Goal: Task Accomplishment & Management: Use online tool/utility

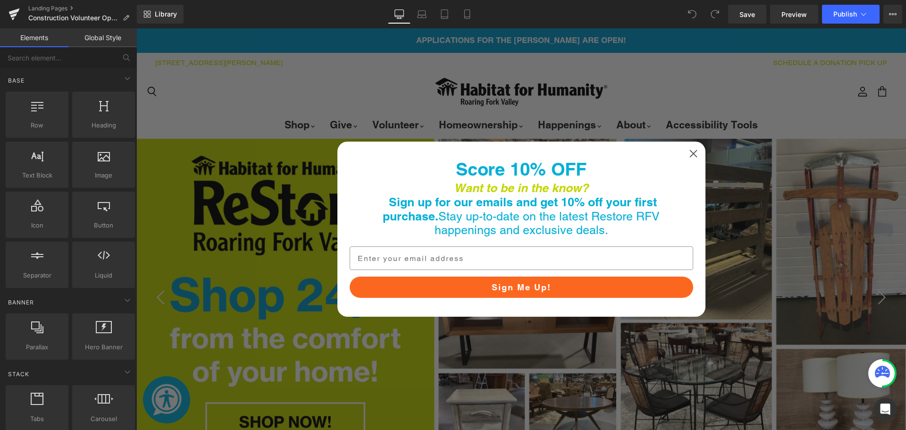
click at [689, 155] on circle "Close dialog" at bounding box center [693, 154] width 16 height 16
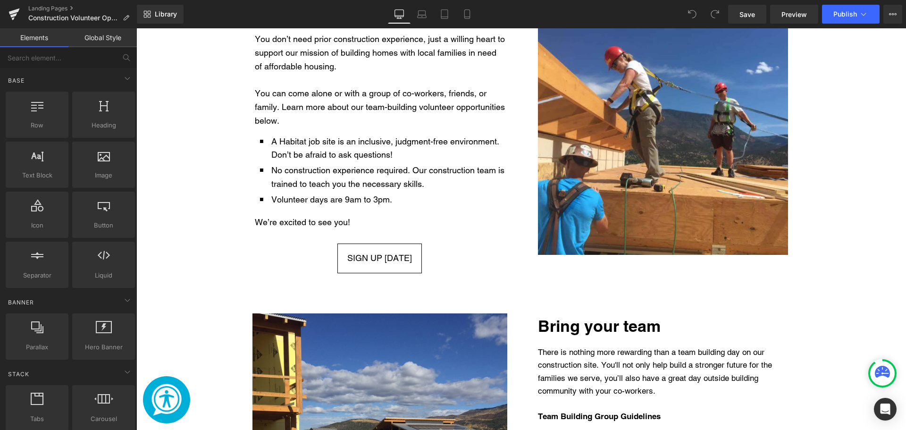
scroll to position [707, 0]
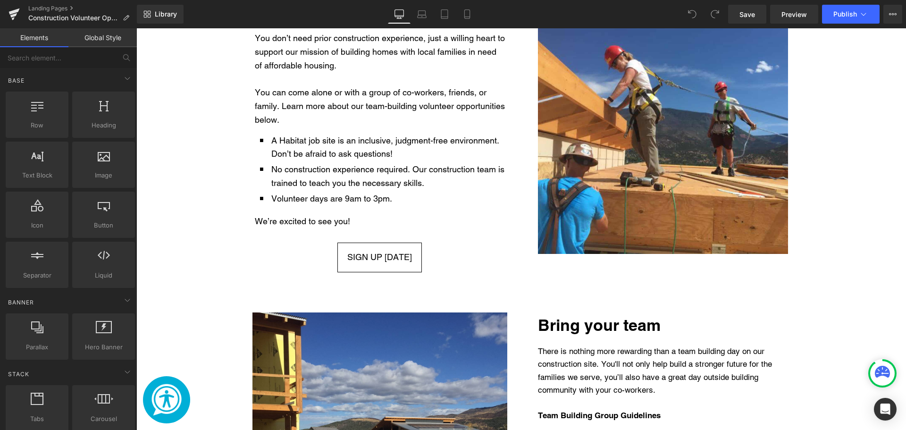
click at [439, 248] on div "SIGN UP [DATE]" at bounding box center [379, 257] width 269 height 30
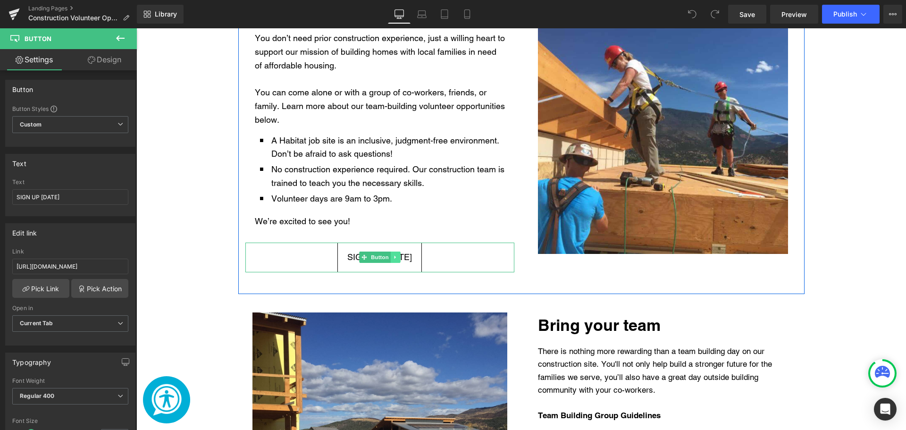
click at [392, 258] on icon "Main content" at bounding box center [394, 257] width 5 height 6
click at [397, 257] on icon "Main content" at bounding box center [399, 257] width 5 height 5
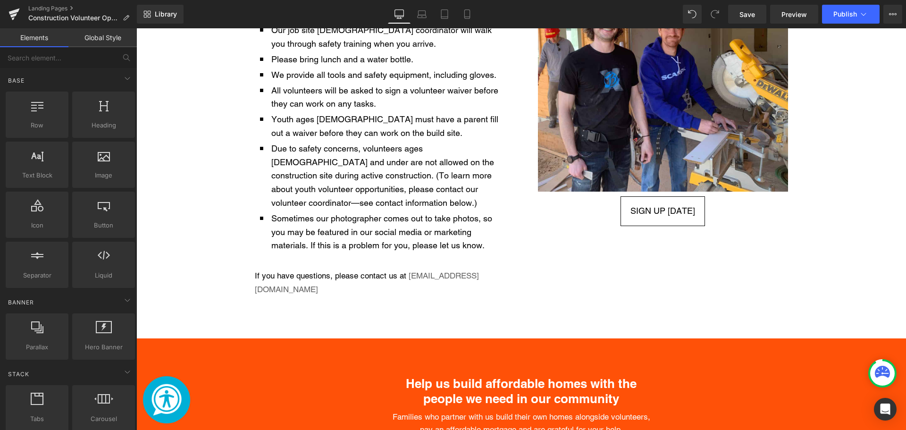
scroll to position [1368, 0]
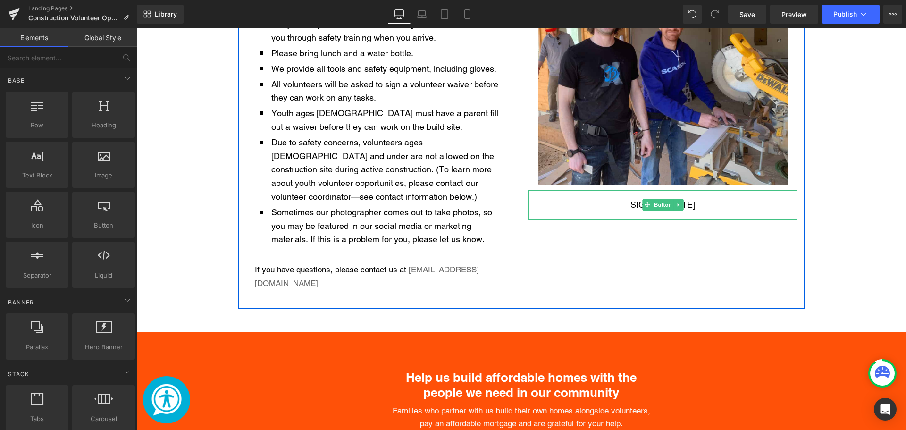
click at [710, 204] on div "SIGN UP [DATE]" at bounding box center [662, 205] width 269 height 30
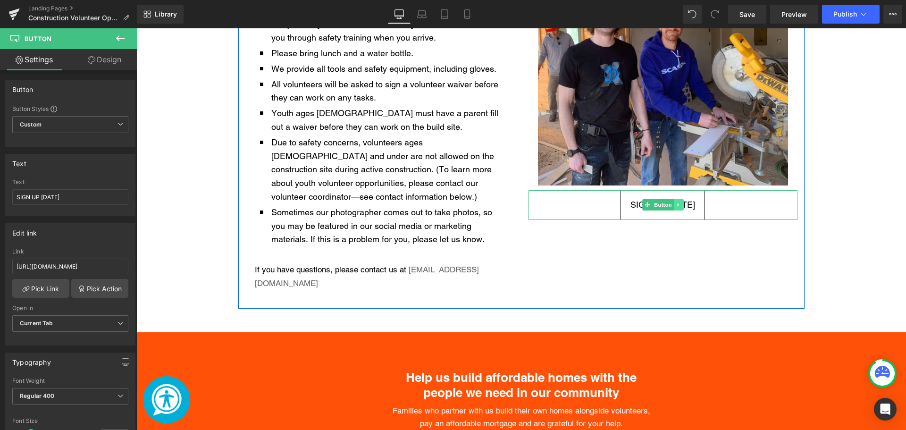
click at [678, 205] on link "Main content" at bounding box center [678, 204] width 10 height 11
click at [680, 206] on icon "Main content" at bounding box center [682, 204] width 5 height 5
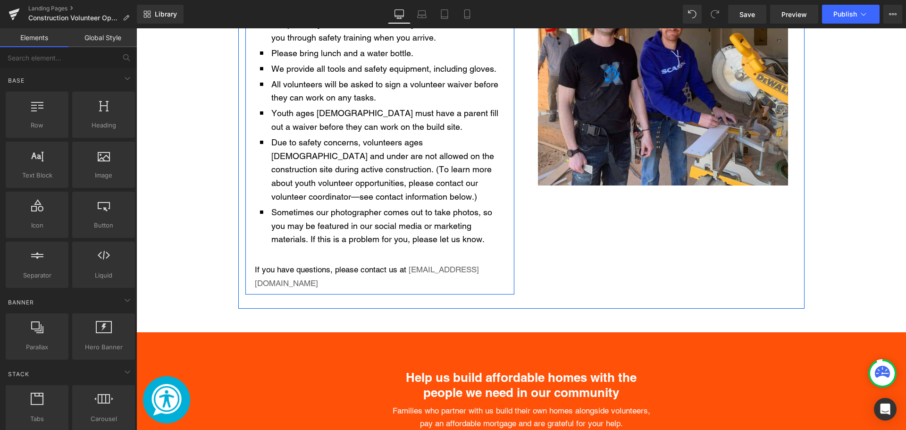
click at [421, 278] on p "If you have questions, please contact us at [EMAIL_ADDRESS][DOMAIN_NAME]" at bounding box center [380, 276] width 250 height 27
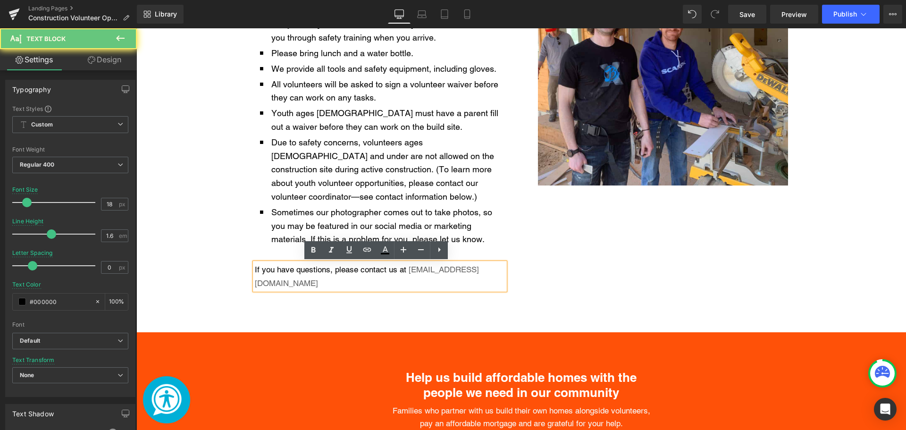
click at [421, 279] on p "If you have questions, please contact us at [EMAIL_ADDRESS][DOMAIN_NAME]" at bounding box center [380, 276] width 250 height 27
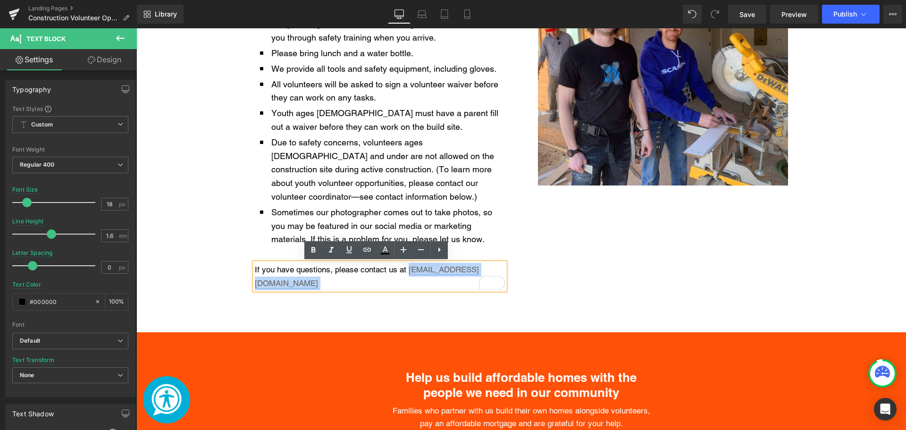
drag, startPoint x: 419, startPoint y: 282, endPoint x: 272, endPoint y: 283, distance: 147.2
click at [272, 283] on p "If you have questions, please contact us at [EMAIL_ADDRESS][DOMAIN_NAME]" at bounding box center [380, 276] width 250 height 27
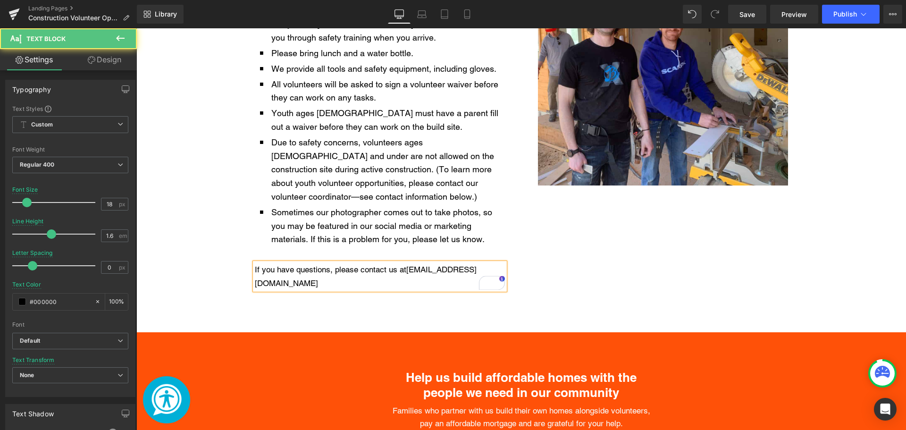
click at [255, 283] on div "If you have questions, please contact us at [EMAIL_ADDRESS][DOMAIN_NAME]" at bounding box center [380, 276] width 250 height 27
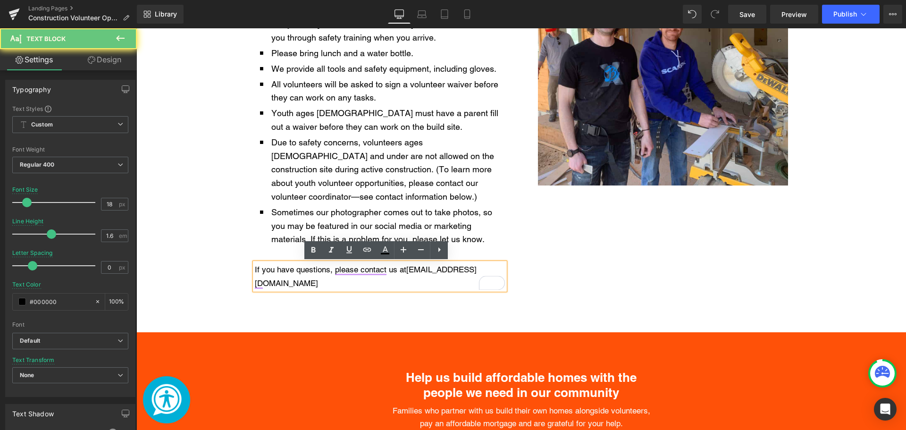
click at [255, 274] on span "If you have questions, please contact us at" at bounding box center [330, 269] width 151 height 9
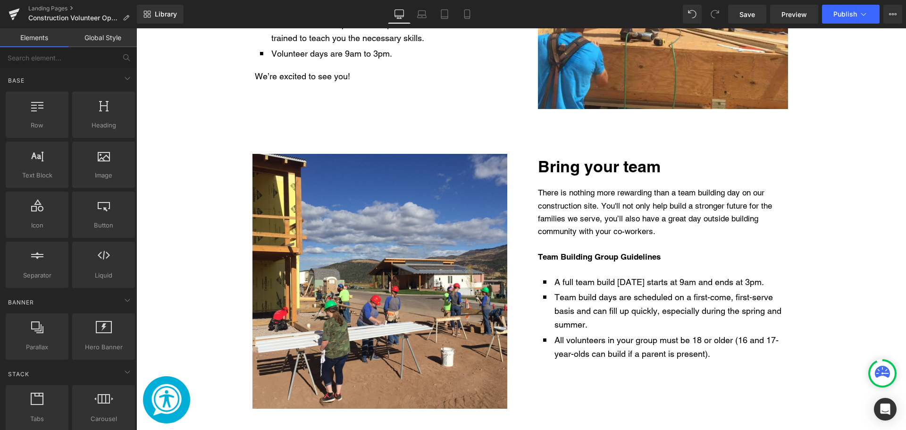
scroll to position [707, 0]
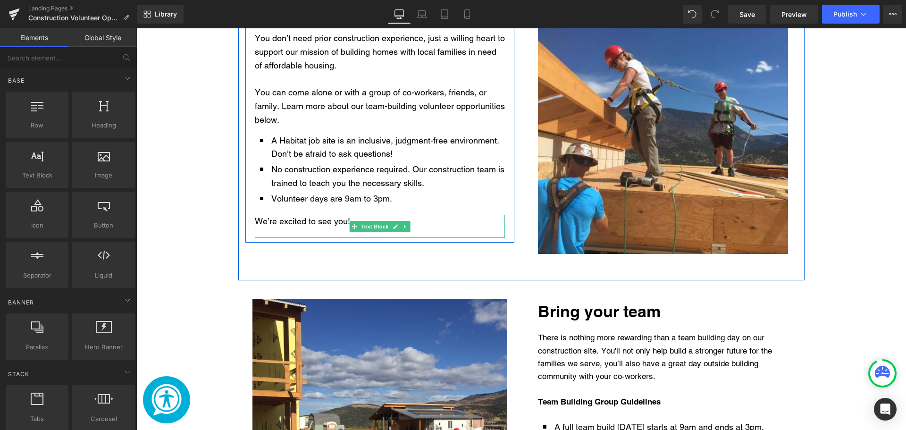
click at [466, 226] on p "We’re excited to see you!" at bounding box center [380, 222] width 250 height 14
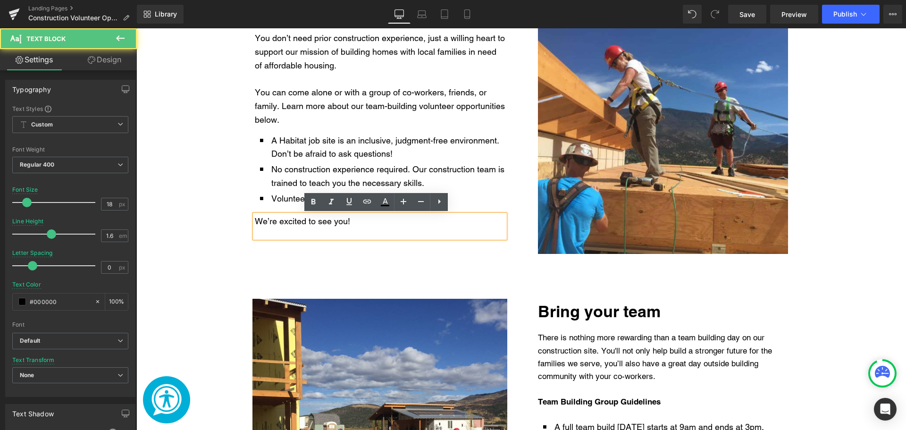
click at [389, 223] on p "We’re excited to see you!" at bounding box center [380, 222] width 250 height 14
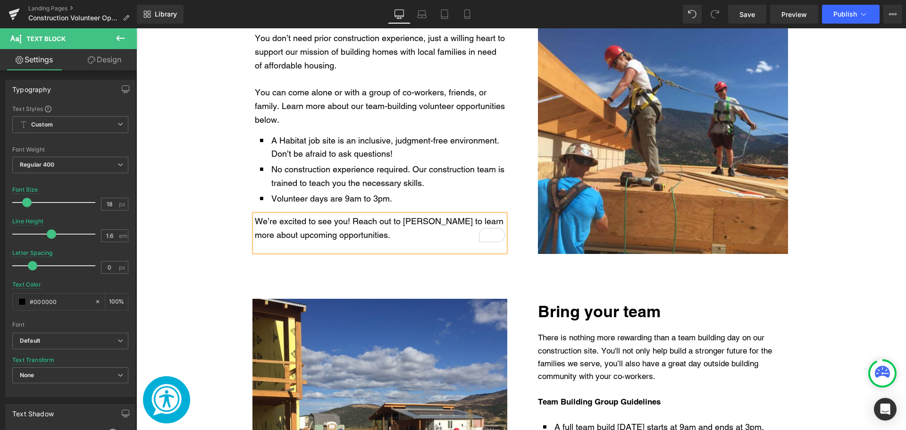
click at [459, 219] on span "We’re excited to see you! Reach out to [PERSON_NAME] to learn more about upcomi…" at bounding box center [379, 228] width 249 height 24
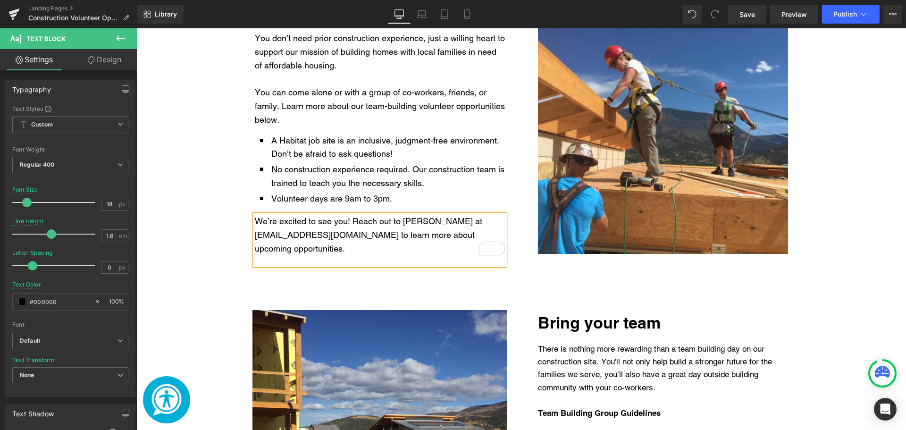
click at [386, 280] on div "Build homes with us Heading You don’t need prior construction experience, just …" at bounding box center [521, 141] width 566 height 302
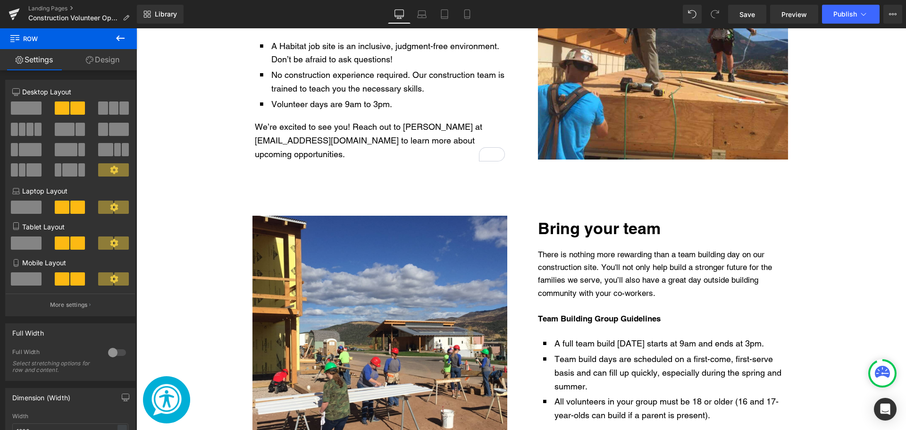
scroll to position [1038, 0]
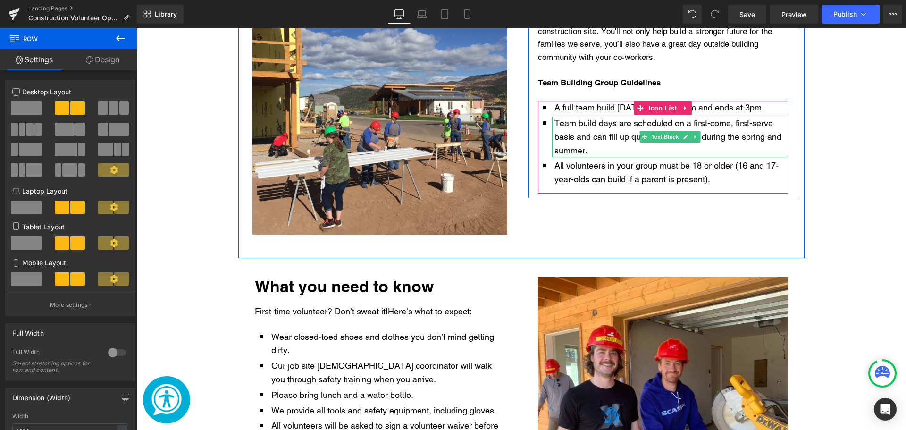
click at [610, 143] on p "Team build days are scheduled on a first-come, first-serve basis and can fill u…" at bounding box center [670, 136] width 233 height 41
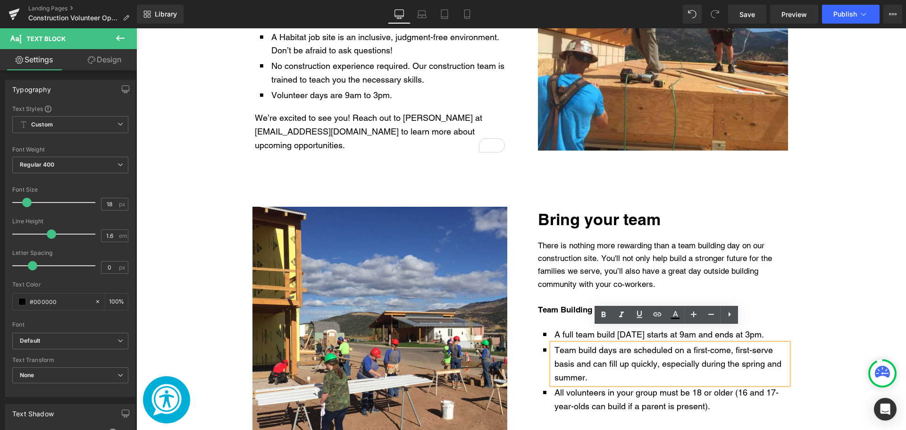
scroll to position [802, 0]
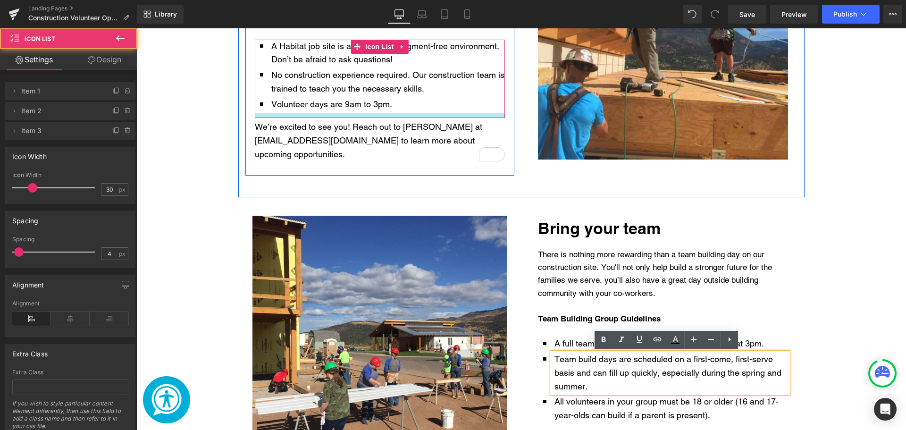
click at [375, 114] on div "Main content" at bounding box center [380, 115] width 250 height 5
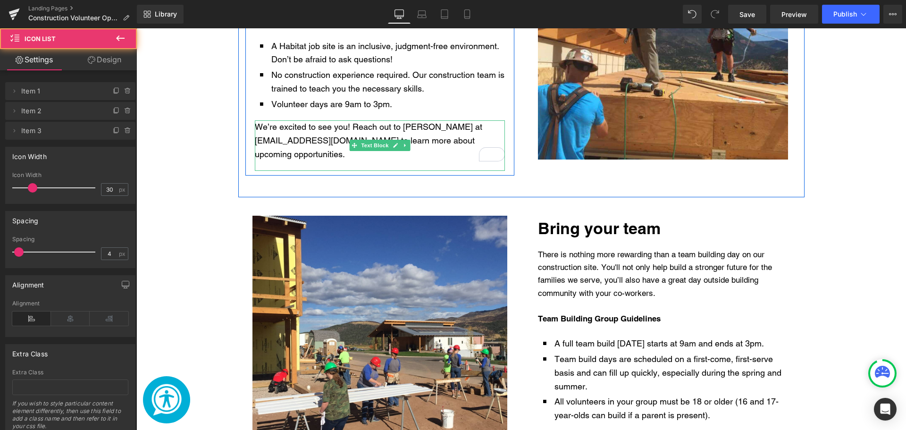
click at [367, 134] on p "We’re excited to see you! Reach out to [PERSON_NAME] at [EMAIL_ADDRESS][DOMAIN_…" at bounding box center [380, 140] width 250 height 41
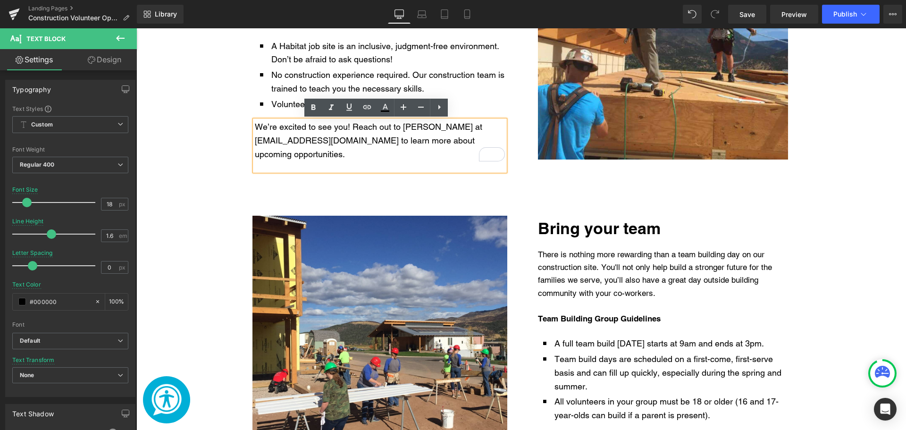
click at [277, 78] on p "No construction experience required. Our construction team is trained to teach …" at bounding box center [387, 81] width 233 height 27
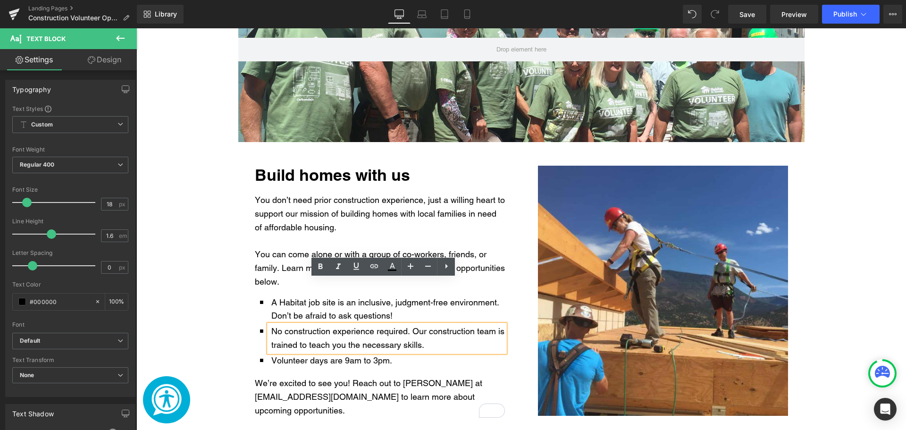
scroll to position [472, 0]
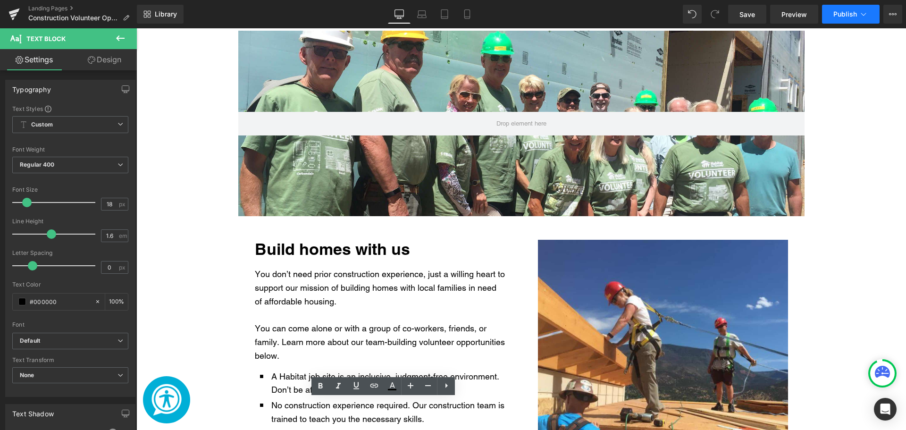
click at [846, 16] on span "Publish" at bounding box center [845, 14] width 24 height 8
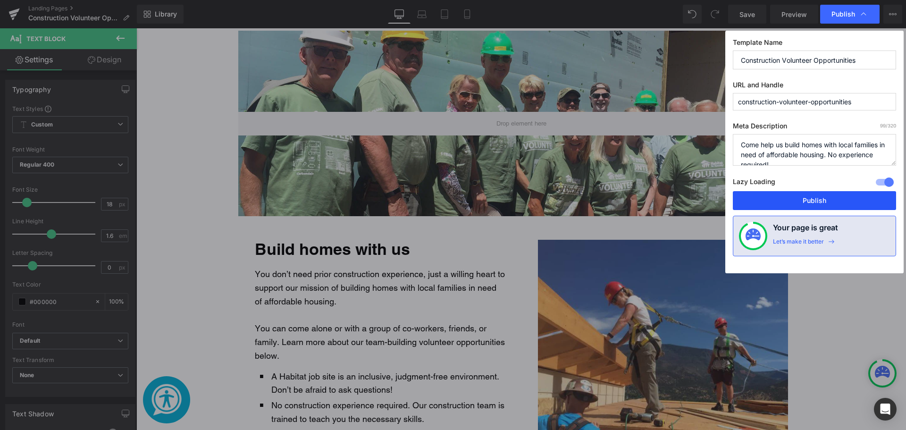
click at [768, 202] on button "Publish" at bounding box center [813, 200] width 163 height 19
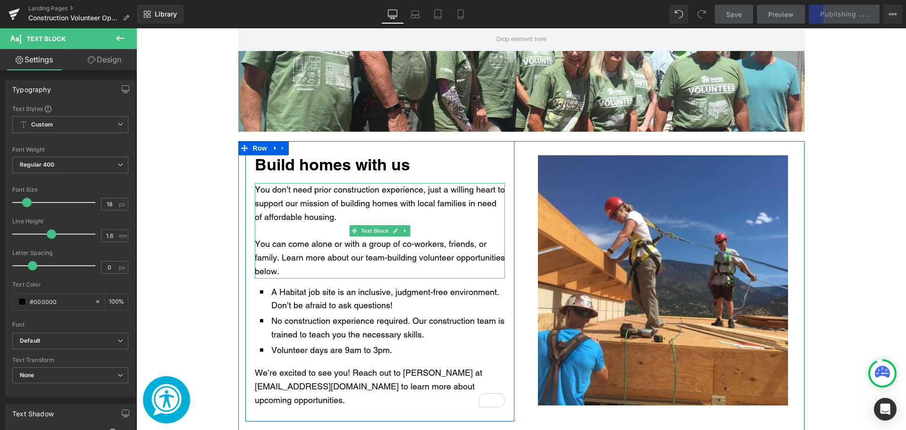
scroll to position [566, 0]
